Goal: Task Accomplishment & Management: Use online tool/utility

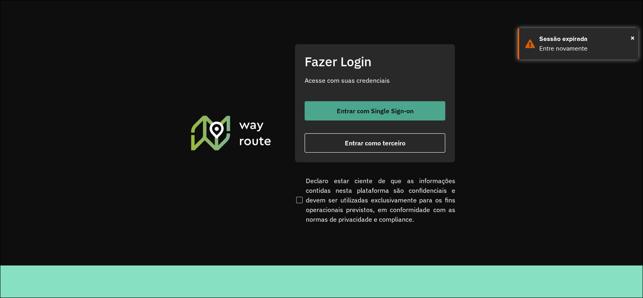
click at [379, 102] on button "Entrar com Single Sign-on" at bounding box center [375, 110] width 141 height 19
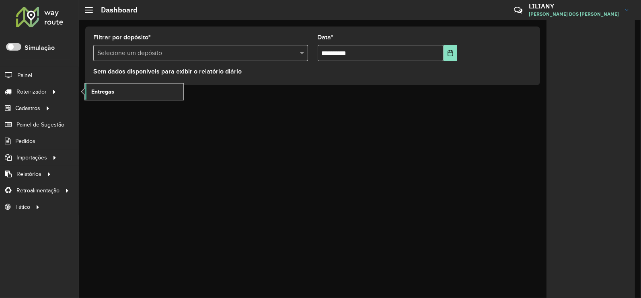
click at [121, 92] on link "Entregas" at bounding box center [134, 92] width 98 height 16
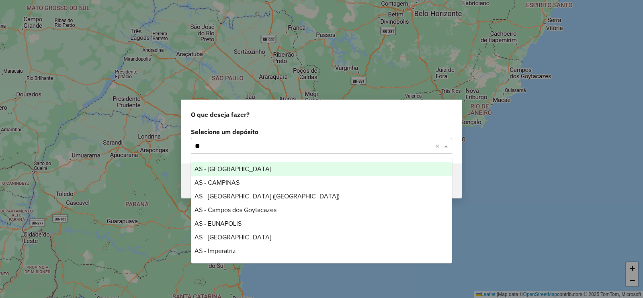
type input "***"
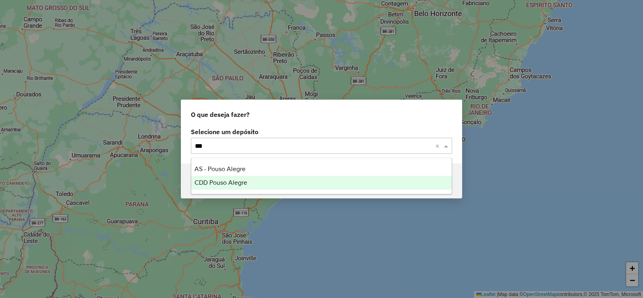
click at [226, 176] on div "CDD Pouso Alegre" at bounding box center [321, 183] width 260 height 14
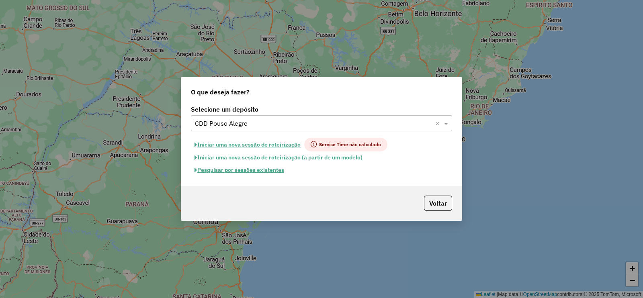
click at [249, 168] on button "Pesquisar por sessões existentes" at bounding box center [239, 170] width 97 height 12
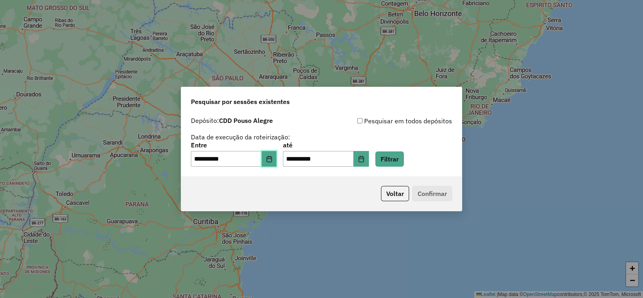
click at [277, 164] on button "Choose Date" at bounding box center [269, 159] width 15 height 16
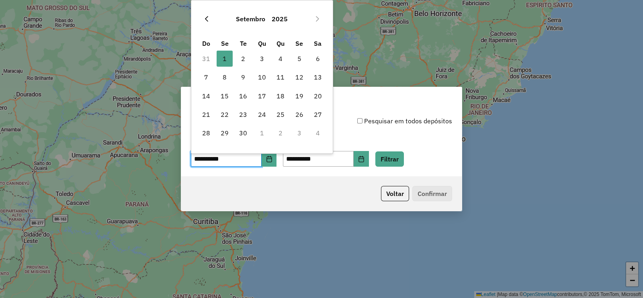
click at [207, 20] on icon "Previous Month" at bounding box center [206, 19] width 6 height 6
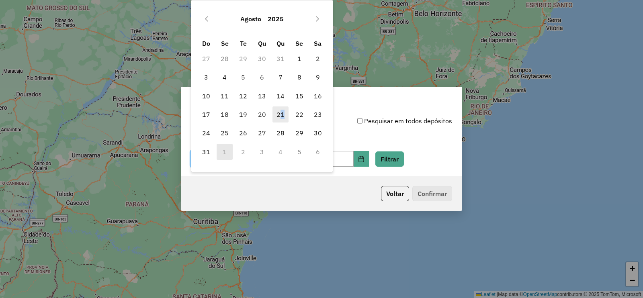
click at [282, 111] on span "21" at bounding box center [280, 114] width 16 height 16
type input "**********"
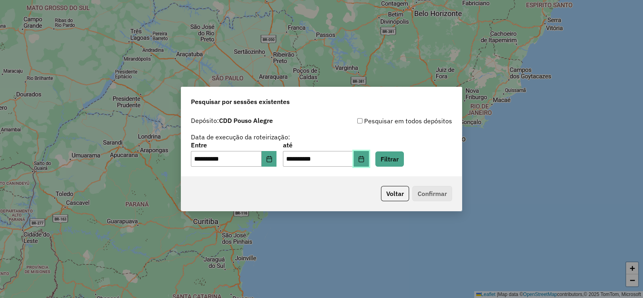
click at [365, 158] on icon "Choose Date" at bounding box center [361, 159] width 6 height 6
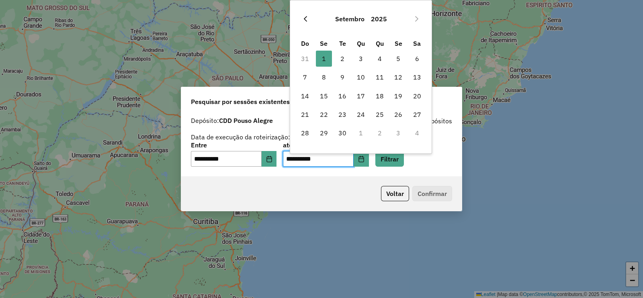
click at [301, 14] on button "Previous Month" at bounding box center [305, 18] width 13 height 13
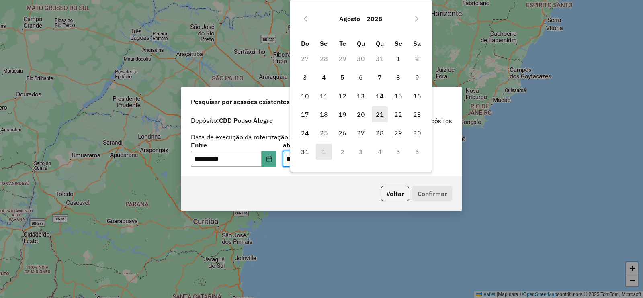
click at [379, 112] on span "21" at bounding box center [380, 114] width 16 height 16
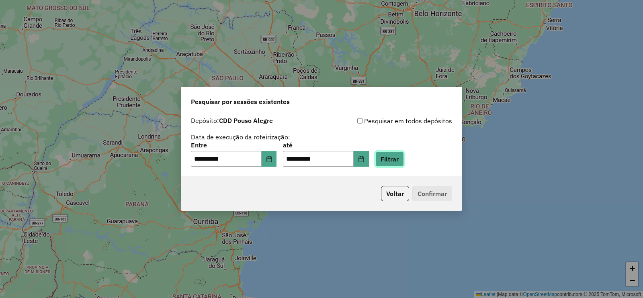
click at [400, 158] on button "Filtrar" at bounding box center [389, 159] width 29 height 15
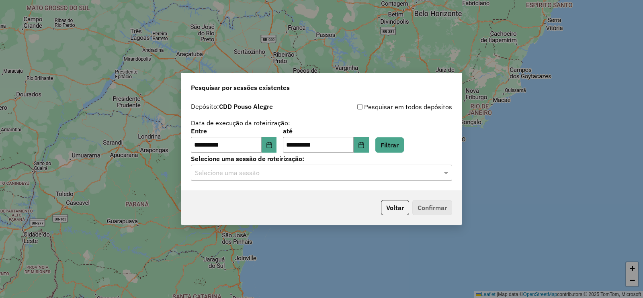
click at [370, 170] on input "text" at bounding box center [313, 173] width 237 height 10
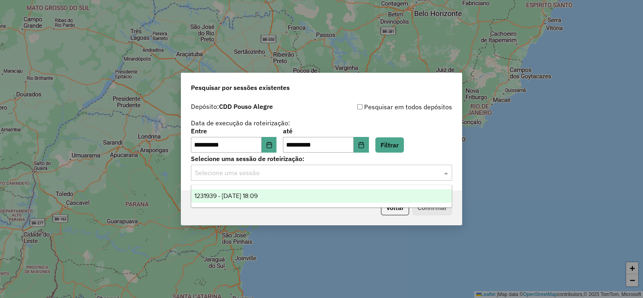
click at [236, 195] on span "1231939 - 21/08/2025 18:09" at bounding box center [226, 196] width 63 height 7
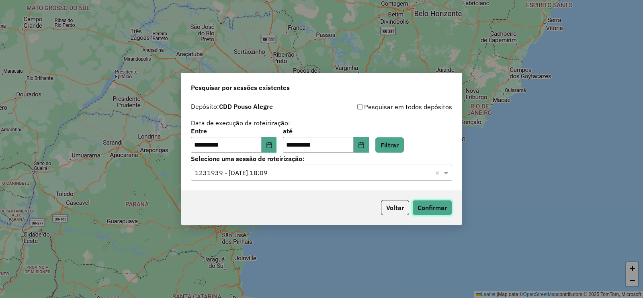
click at [440, 209] on button "Confirmar" at bounding box center [432, 207] width 40 height 15
click at [364, 143] on icon "Choose Date" at bounding box center [360, 145] width 5 height 6
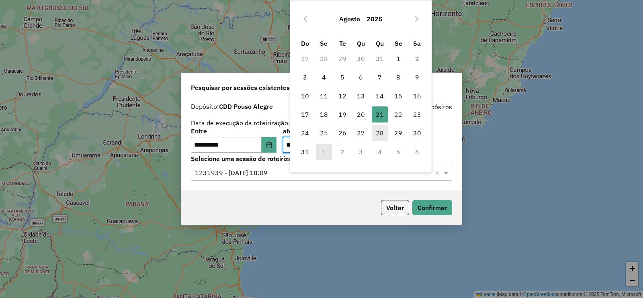
click at [376, 127] on span "28" at bounding box center [380, 133] width 16 height 16
type input "**********"
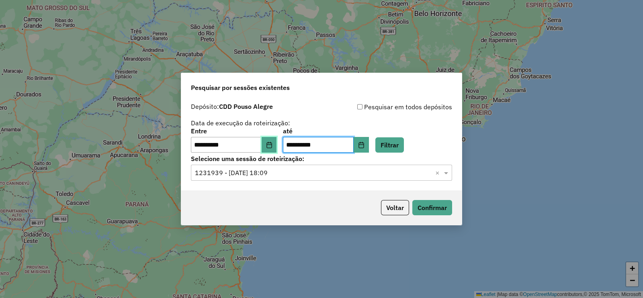
click at [272, 145] on icon "Choose Date" at bounding box center [268, 145] width 5 height 6
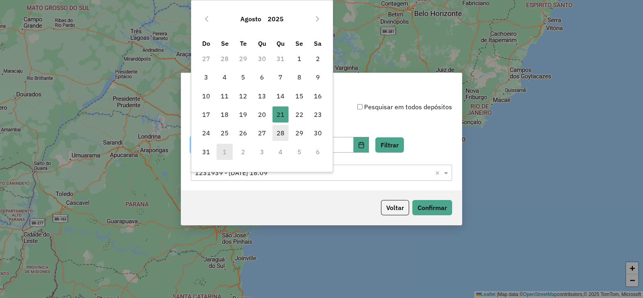
click at [286, 130] on span "28" at bounding box center [280, 133] width 16 height 16
type input "**********"
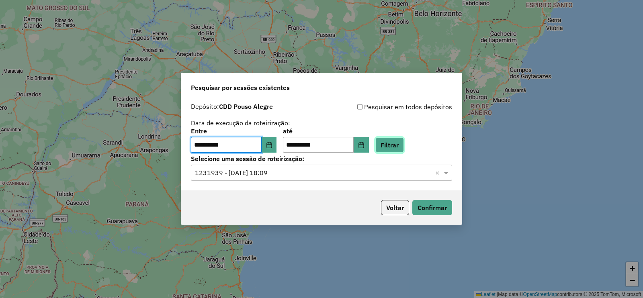
click at [404, 147] on button "Filtrar" at bounding box center [389, 144] width 29 height 15
click at [254, 172] on input "text" at bounding box center [313, 173] width 237 height 10
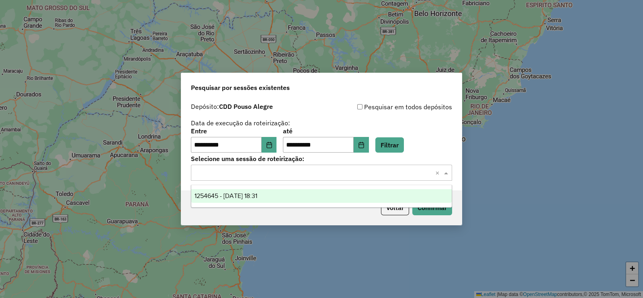
click at [252, 193] on span "1254645 - 28/08/2025 18:31" at bounding box center [226, 196] width 63 height 7
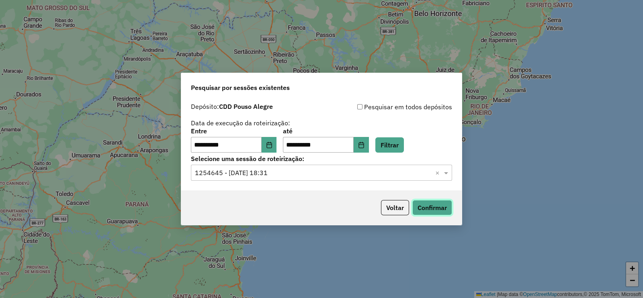
click at [425, 210] on button "Confirmar" at bounding box center [432, 207] width 40 height 15
click at [387, 212] on button "Voltar" at bounding box center [395, 207] width 28 height 15
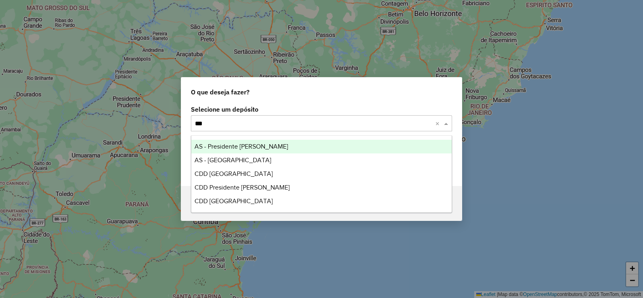
type input "****"
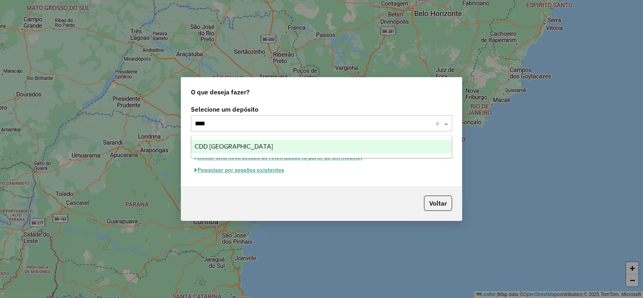
click at [201, 147] on span "CDD [GEOGRAPHIC_DATA]" at bounding box center [234, 146] width 78 height 7
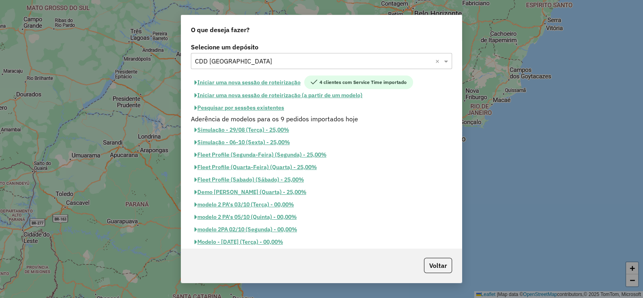
click at [274, 112] on button "Pesquisar por sessões existentes" at bounding box center [239, 108] width 97 height 12
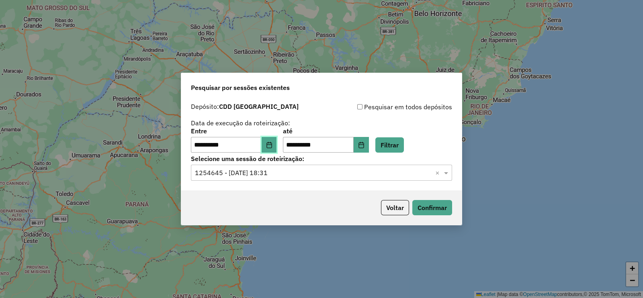
click at [272, 145] on icon "Choose Date" at bounding box center [269, 145] width 6 height 6
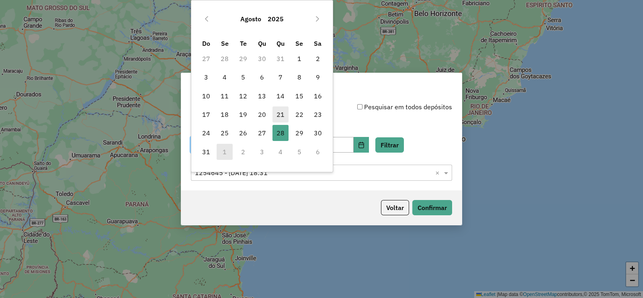
click at [282, 113] on span "21" at bounding box center [280, 114] width 16 height 16
type input "**********"
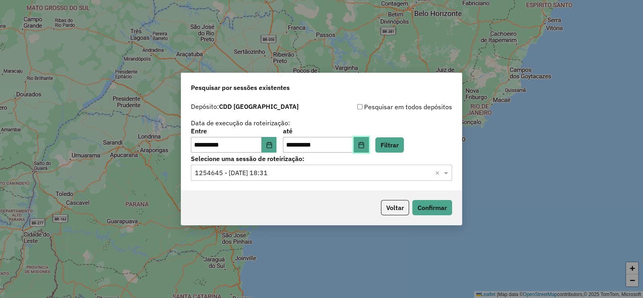
click at [364, 143] on icon "Choose Date" at bounding box center [360, 145] width 5 height 6
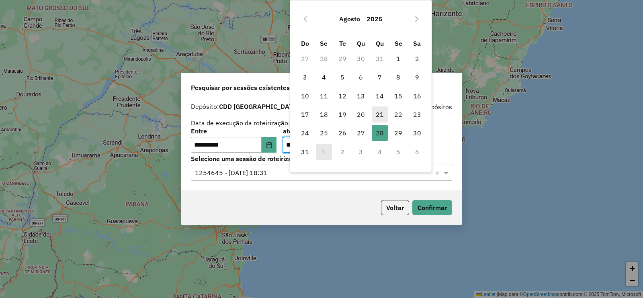
click at [376, 115] on span "21" at bounding box center [380, 114] width 16 height 16
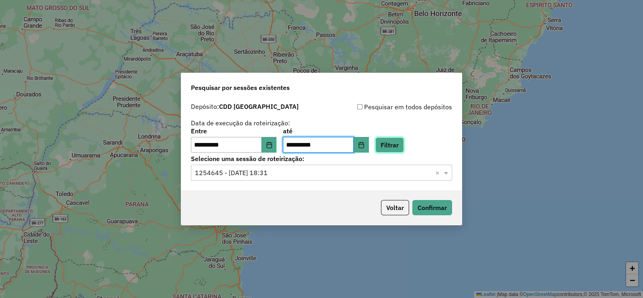
click at [404, 143] on button "Filtrar" at bounding box center [389, 144] width 29 height 15
click at [252, 173] on input "text" at bounding box center [313, 173] width 237 height 10
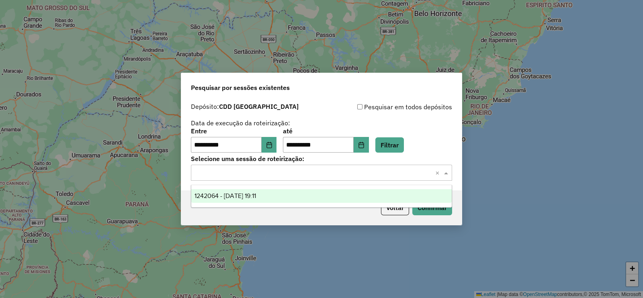
click at [226, 199] on span "1242064 - 21/08/2025 19:11" at bounding box center [225, 196] width 61 height 7
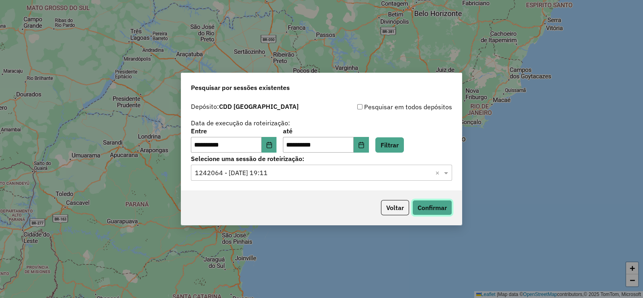
click at [438, 211] on button "Confirmar" at bounding box center [432, 207] width 40 height 15
click at [364, 144] on icon "Choose Date" at bounding box center [360, 145] width 5 height 6
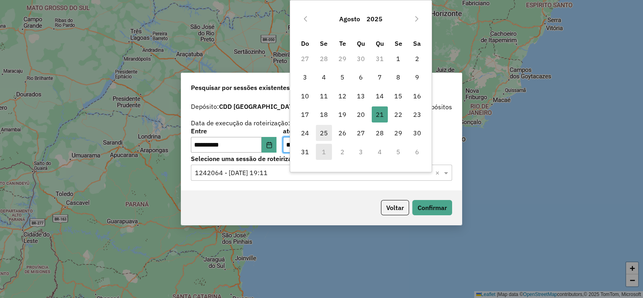
click at [322, 134] on span "25" at bounding box center [324, 133] width 16 height 16
type input "**********"
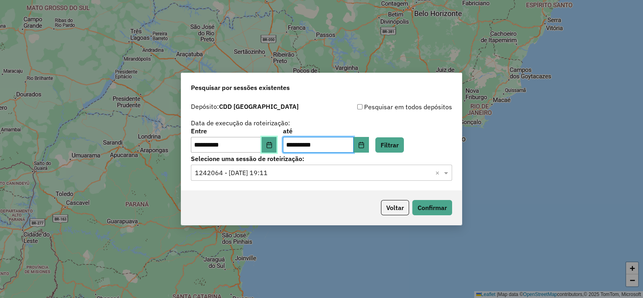
click at [269, 144] on button "Choose Date" at bounding box center [269, 145] width 15 height 16
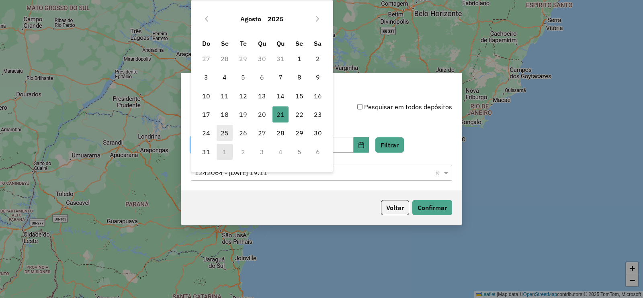
click at [227, 126] on span "25" at bounding box center [225, 133] width 16 height 16
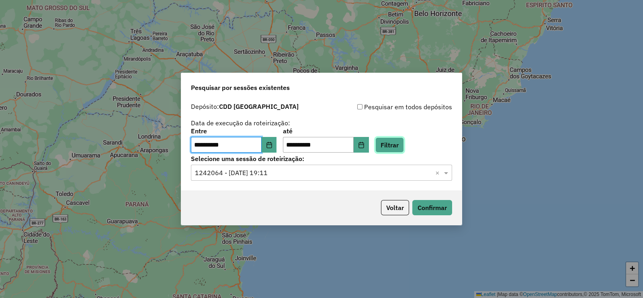
click at [404, 145] on button "Filtrar" at bounding box center [389, 144] width 29 height 15
click at [261, 174] on input "text" at bounding box center [313, 173] width 237 height 10
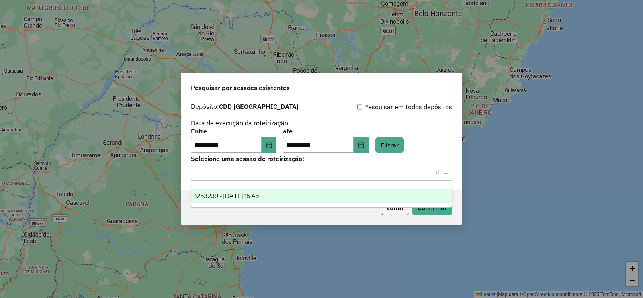
click at [247, 193] on span "1253239 - 25/08/2025 15:46" at bounding box center [227, 196] width 64 height 7
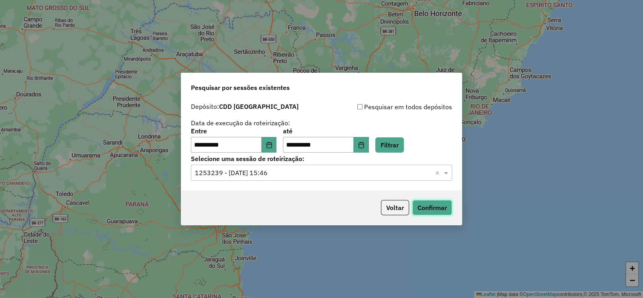
click at [444, 211] on button "Confirmar" at bounding box center [432, 207] width 40 height 15
click at [272, 142] on icon "Choose Date" at bounding box center [268, 145] width 5 height 6
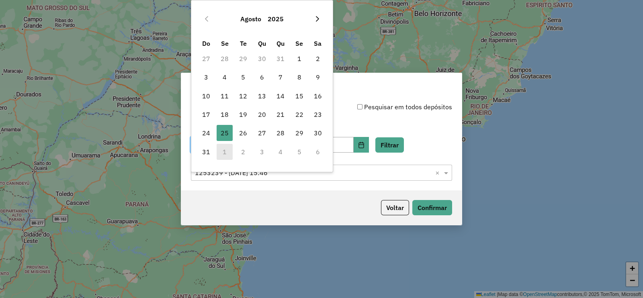
click at [317, 20] on icon "Next Month" at bounding box center [317, 19] width 6 height 6
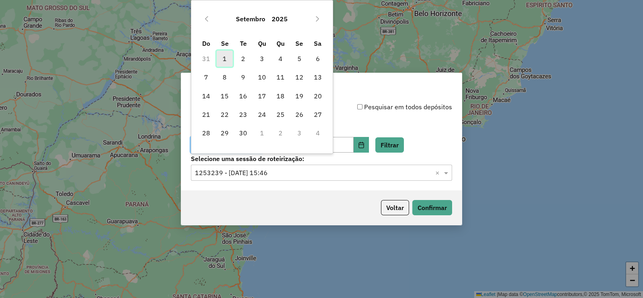
click at [223, 58] on span "1" at bounding box center [225, 59] width 16 height 16
type input "**********"
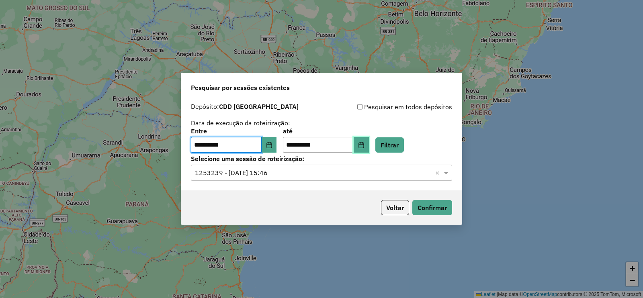
click at [369, 144] on button "Choose Date" at bounding box center [361, 145] width 15 height 16
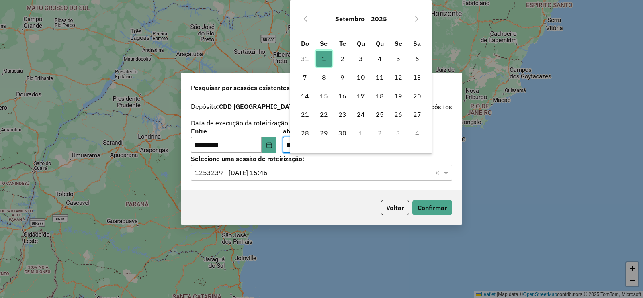
click at [322, 54] on span "1" at bounding box center [324, 59] width 16 height 16
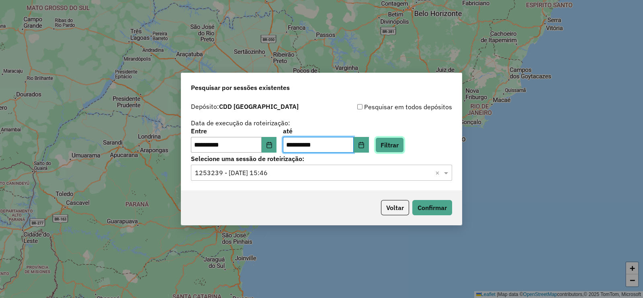
click at [395, 143] on button "Filtrar" at bounding box center [389, 144] width 29 height 15
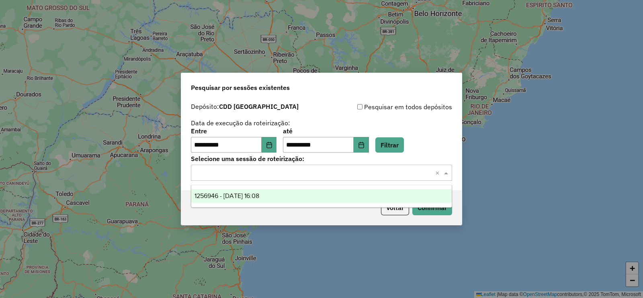
click at [223, 174] on input "text" at bounding box center [313, 173] width 237 height 10
click at [221, 195] on span "1256946 - 01/09/2025 16:08" at bounding box center [227, 196] width 65 height 7
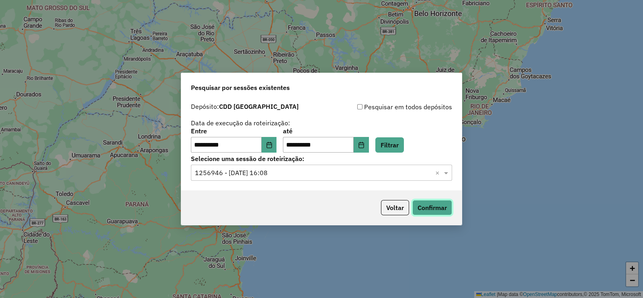
click at [436, 208] on button "Confirmar" at bounding box center [432, 207] width 40 height 15
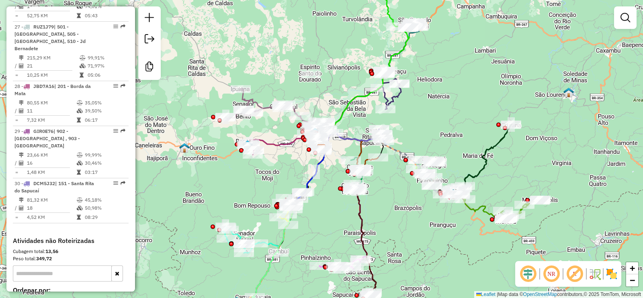
scroll to position [1610, 0]
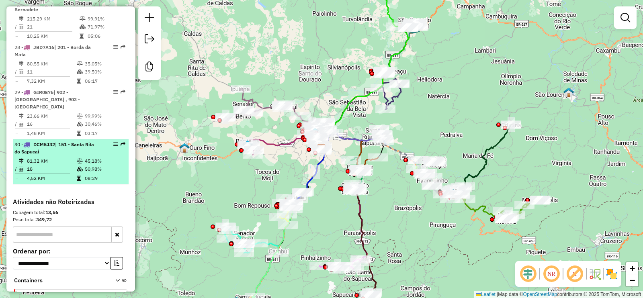
click at [56, 165] on td "18" at bounding box center [52, 169] width 50 height 8
select select "**********"
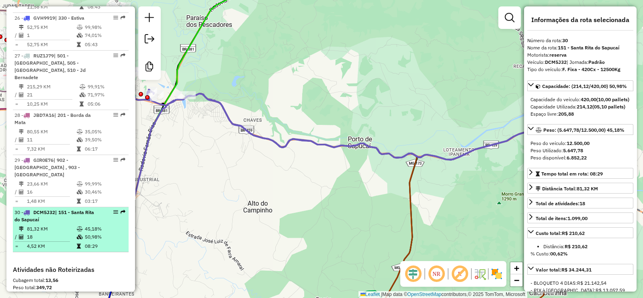
scroll to position [1409, 0]
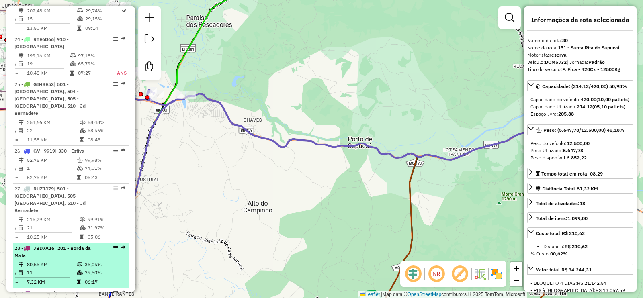
click at [69, 245] on span "| 201 - Borda da Mata" at bounding box center [52, 251] width 76 height 13
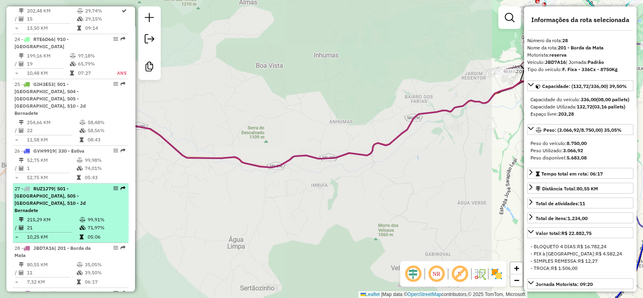
click at [63, 216] on td "215,29 KM" at bounding box center [53, 220] width 53 height 8
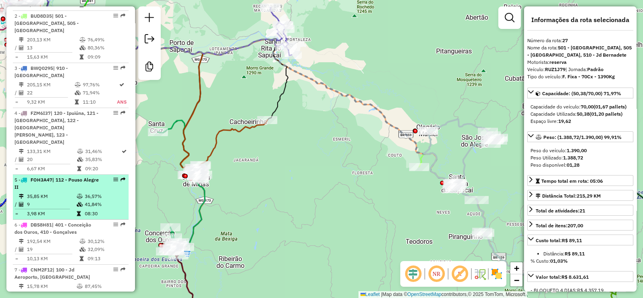
scroll to position [354, 0]
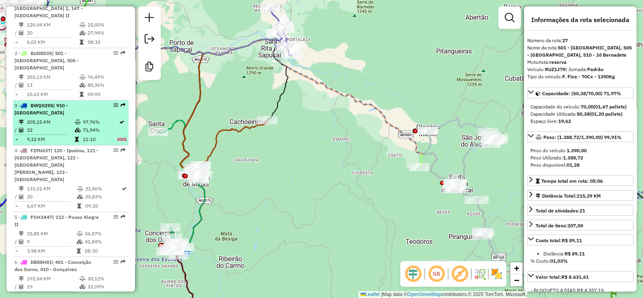
click at [90, 118] on td "97,76%" at bounding box center [99, 122] width 35 height 8
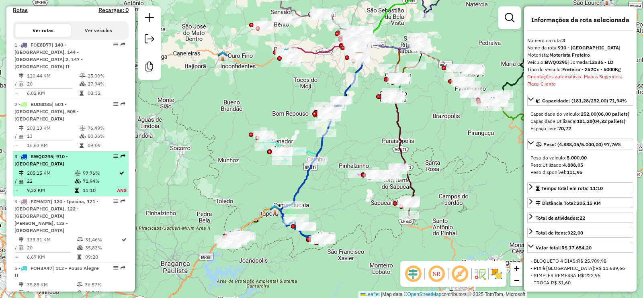
scroll to position [304, 0]
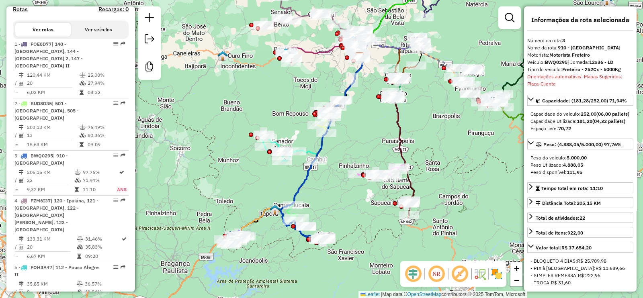
click at [567, 63] on strong "BWQ0295" at bounding box center [556, 62] width 23 height 6
drag, startPoint x: 565, startPoint y: 64, endPoint x: 545, endPoint y: 62, distance: 20.2
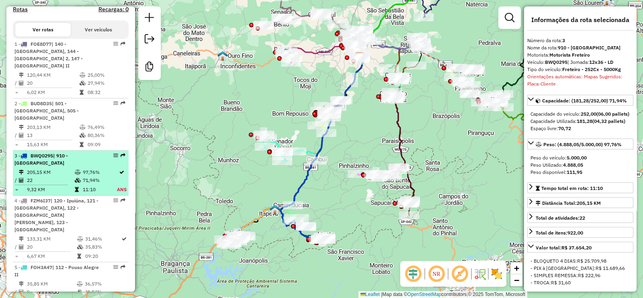
click at [84, 152] on div "3 - BWQ0295 | 910 - Monte Verde" at bounding box center [56, 159] width 85 height 14
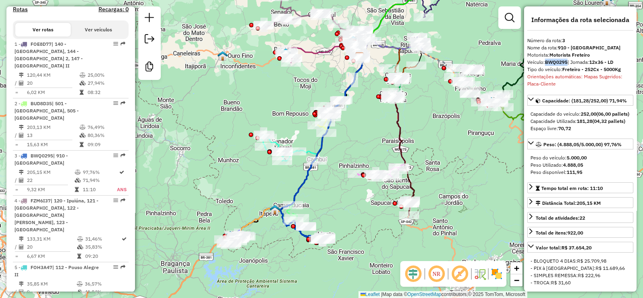
drag, startPoint x: 567, startPoint y: 62, endPoint x: 547, endPoint y: 64, distance: 20.6
click at [547, 64] on strong "BWQ0295" at bounding box center [556, 62] width 23 height 6
copy strong "BWQ0295"
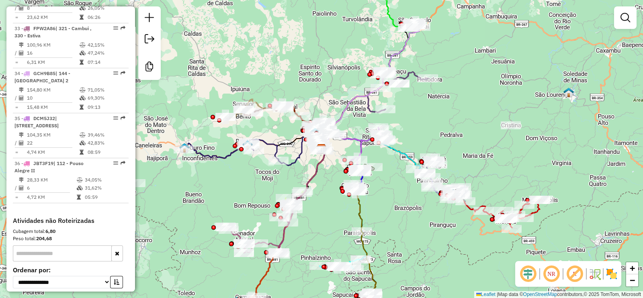
scroll to position [1952, 0]
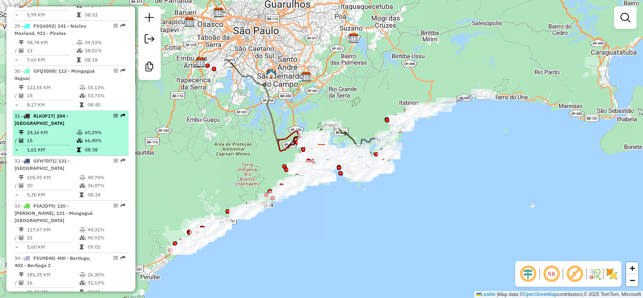
scroll to position [2009, 0]
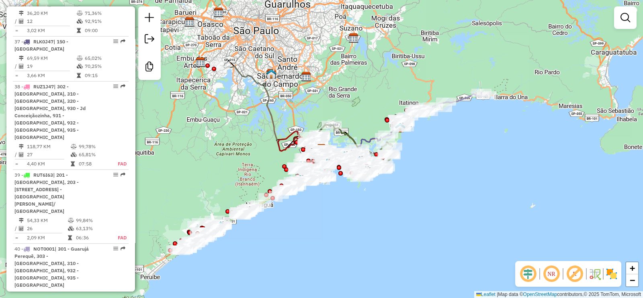
click at [258, 82] on icon at bounding box center [271, 109] width 102 height 86
select select "**********"
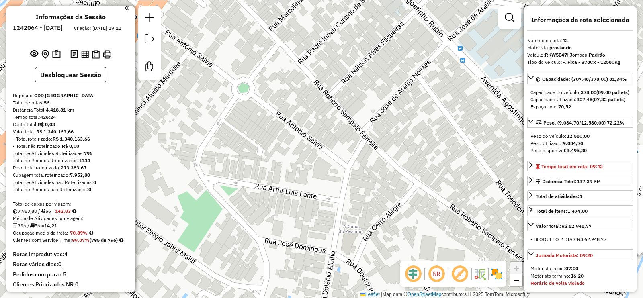
scroll to position [0, 0]
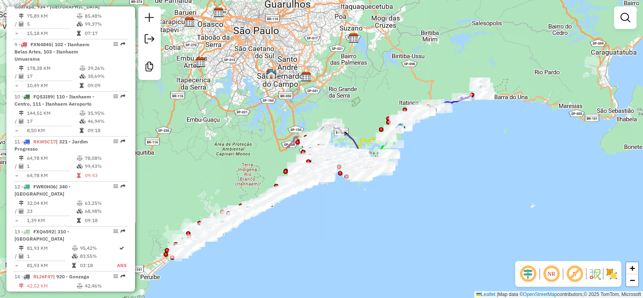
scroll to position [803, 0]
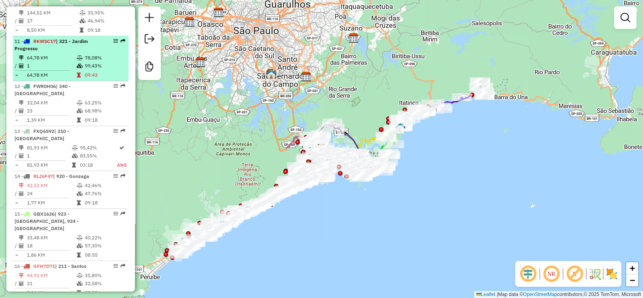
click at [89, 70] on td "99,43%" at bounding box center [104, 66] width 41 height 8
select select "**********"
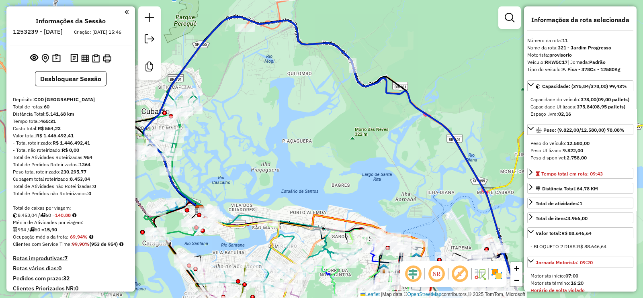
scroll to position [0, 0]
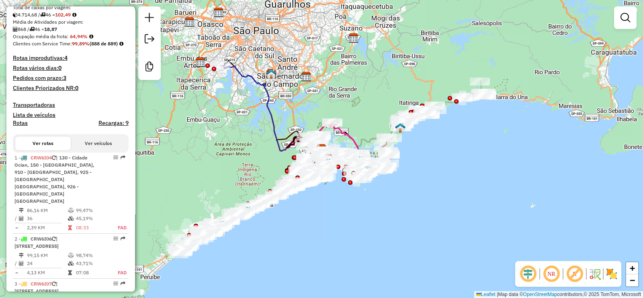
click at [264, 85] on icon at bounding box center [271, 109] width 102 height 86
select select "**********"
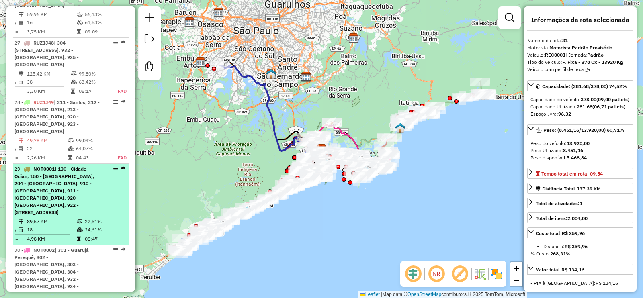
scroll to position [1601, 0]
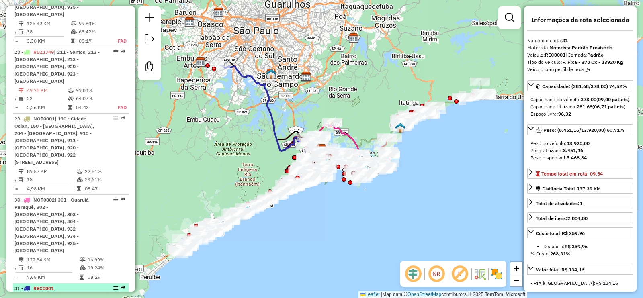
click at [90, 283] on li "31 - REC0001 137,39 KM 60,71% / 1 74,52% = 137,39 KM 09:54" at bounding box center [71, 302] width 116 height 38
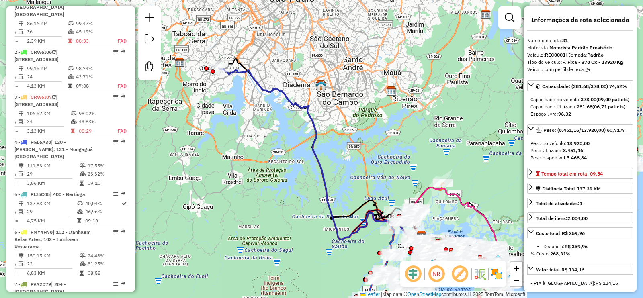
scroll to position [395, 0]
